Goal: Task Accomplishment & Management: Manage account settings

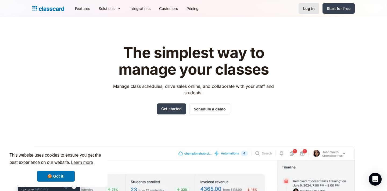
click at [304, 9] on div "Log in" at bounding box center [309, 9] width 12 height 6
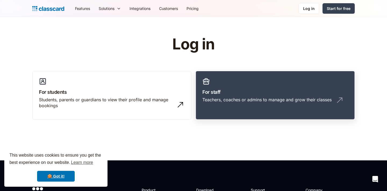
click at [257, 96] on link "For staff Teachers, coaches or admins to manage and grow their classes" at bounding box center [274, 95] width 159 height 49
